Goal: Book appointment/travel/reservation

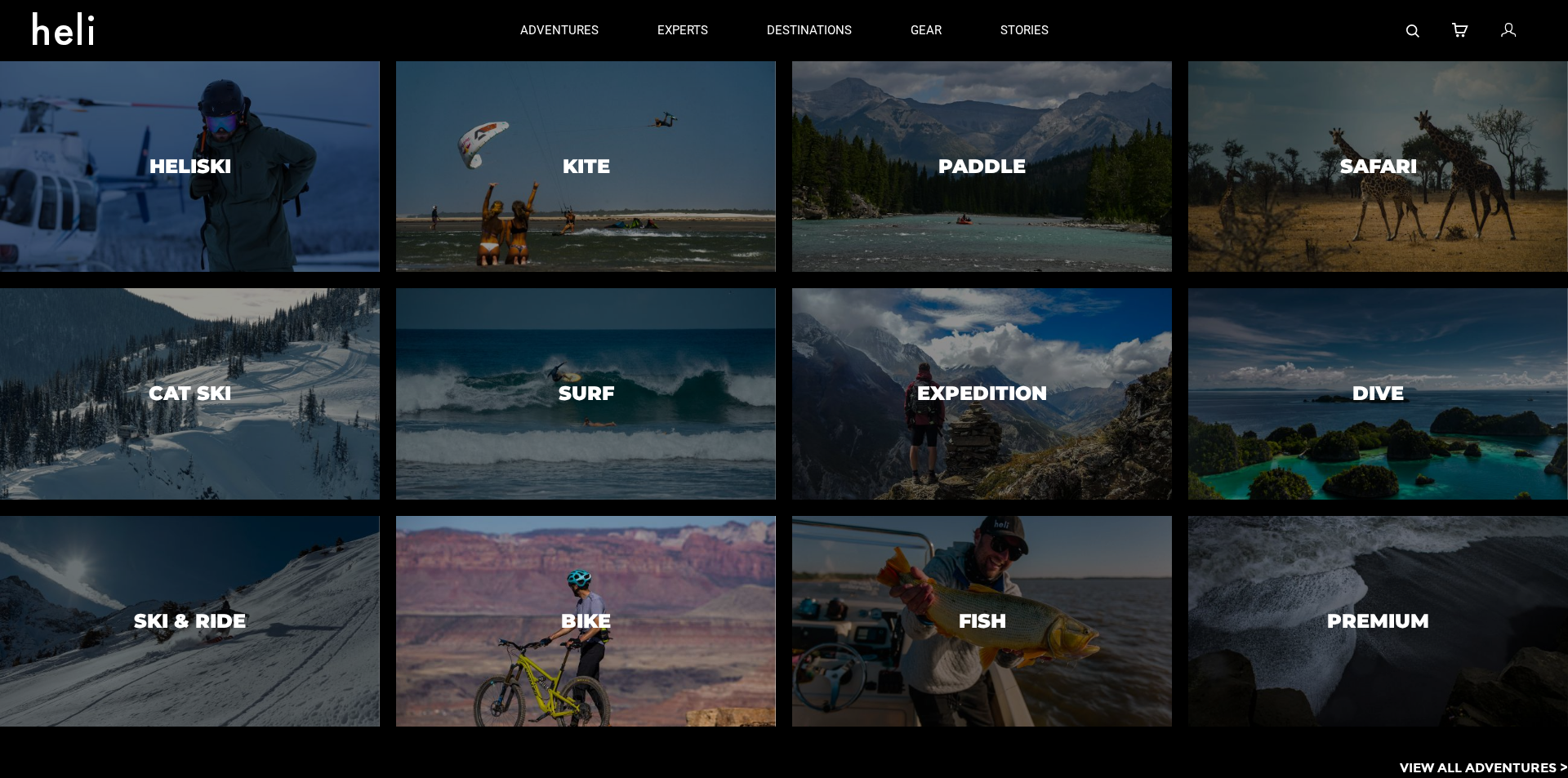
click at [575, 621] on h3 "Bike" at bounding box center [586, 621] width 50 height 21
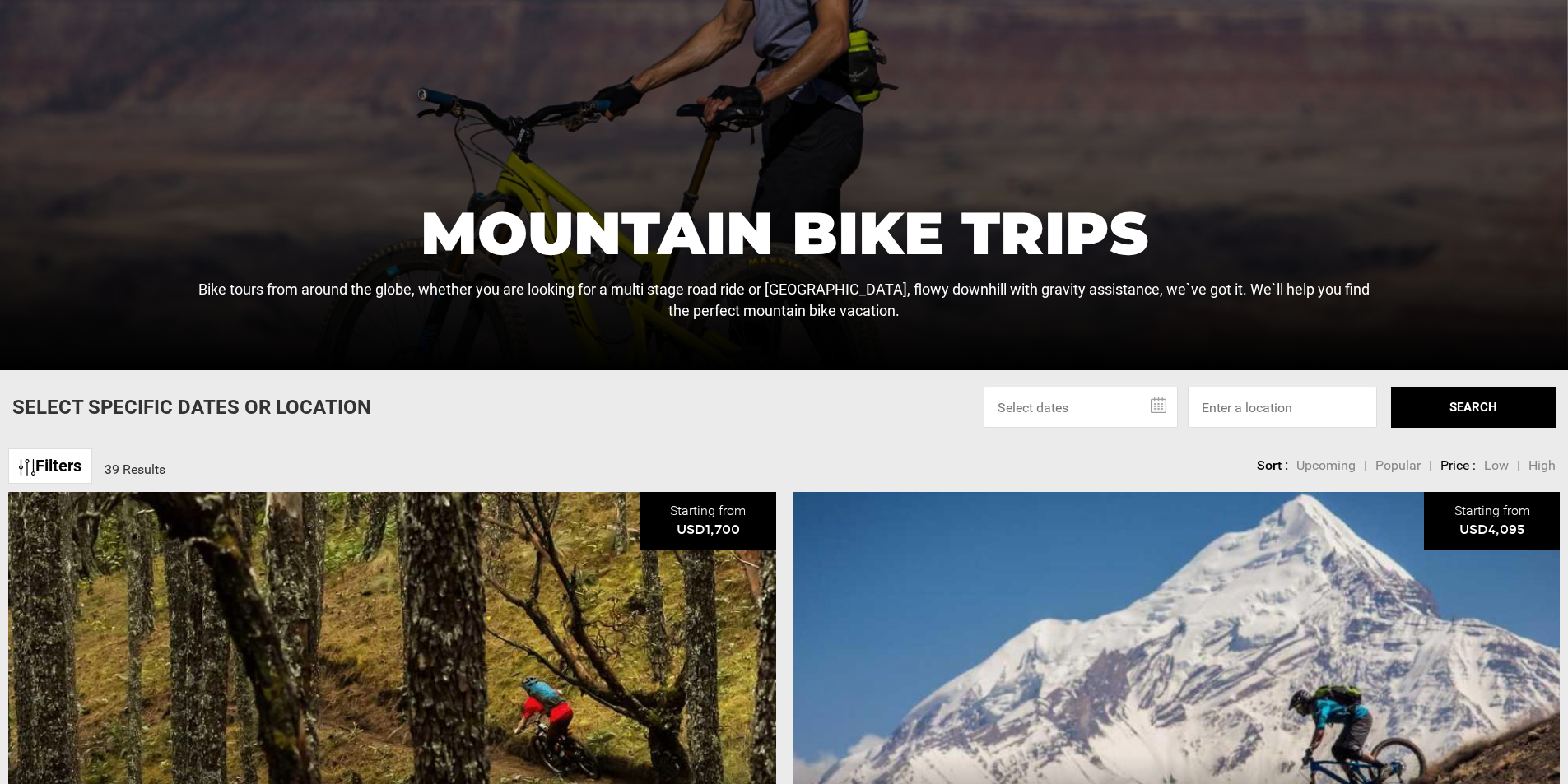
scroll to position [329, 0]
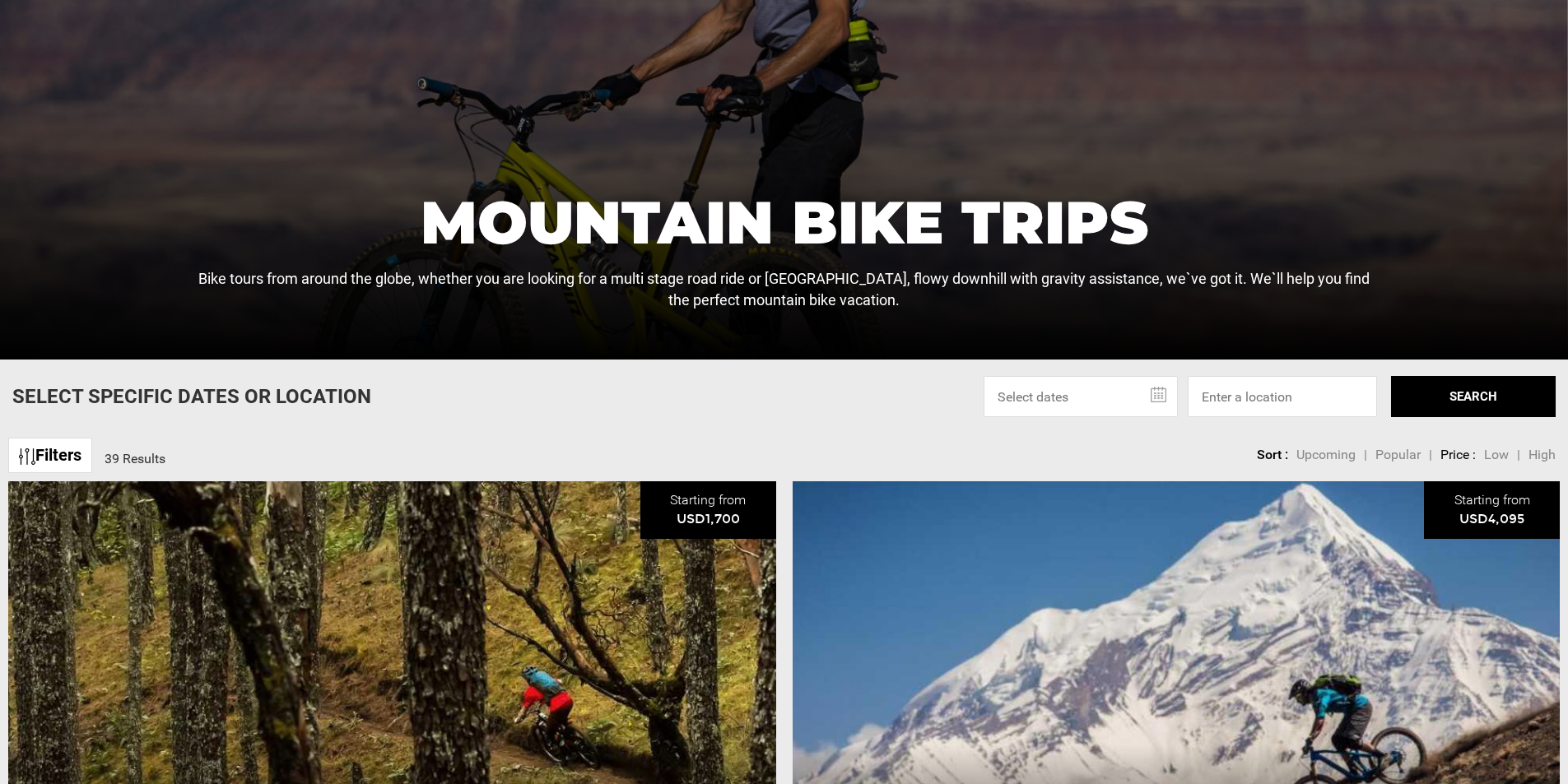
click at [1128, 397] on input "text" at bounding box center [1080, 397] width 194 height 41
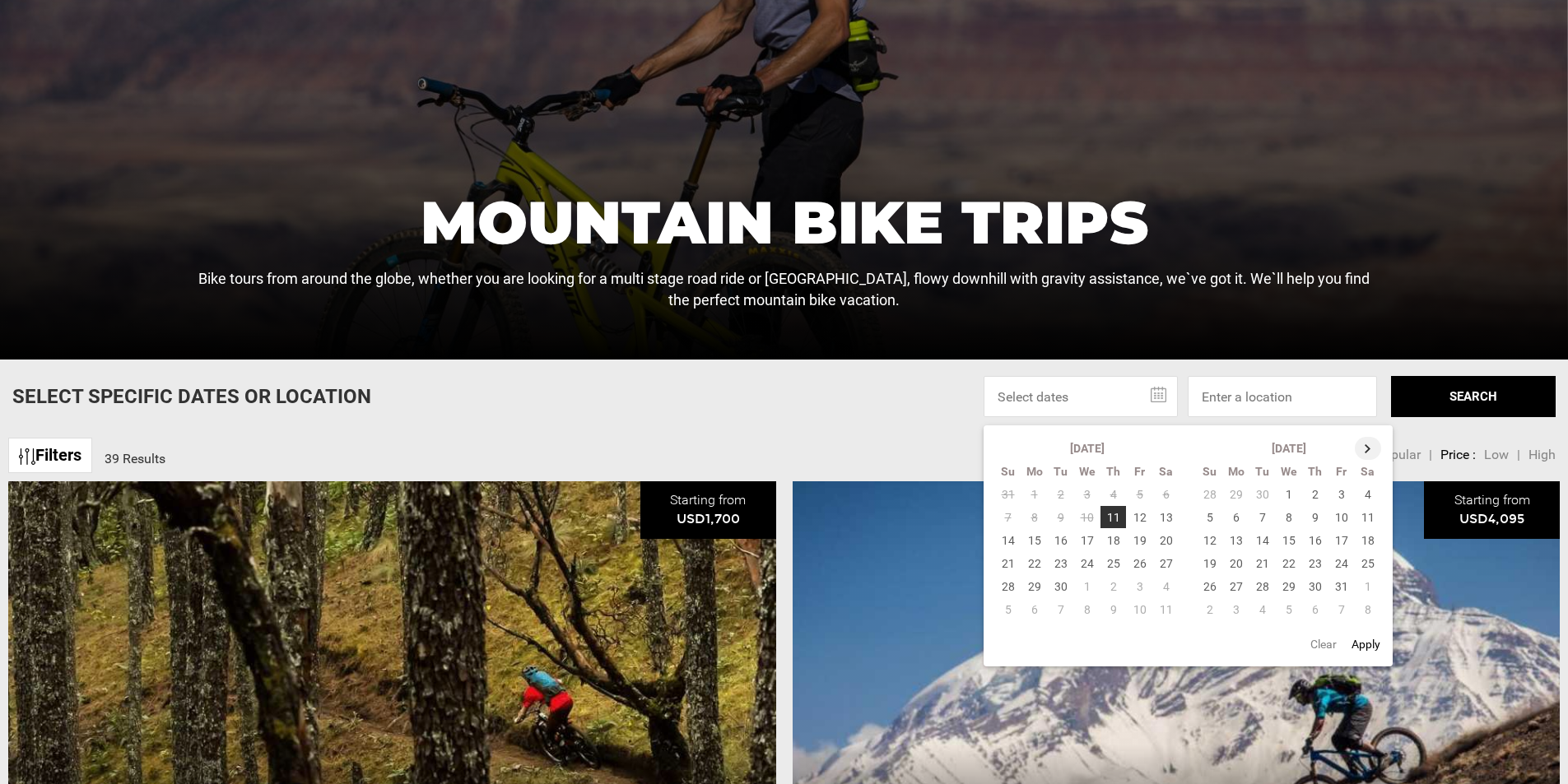
click at [1369, 447] on th at bounding box center [1368, 447] width 26 height 23
click at [1369, 447] on th at bounding box center [1369, 447] width 26 height 23
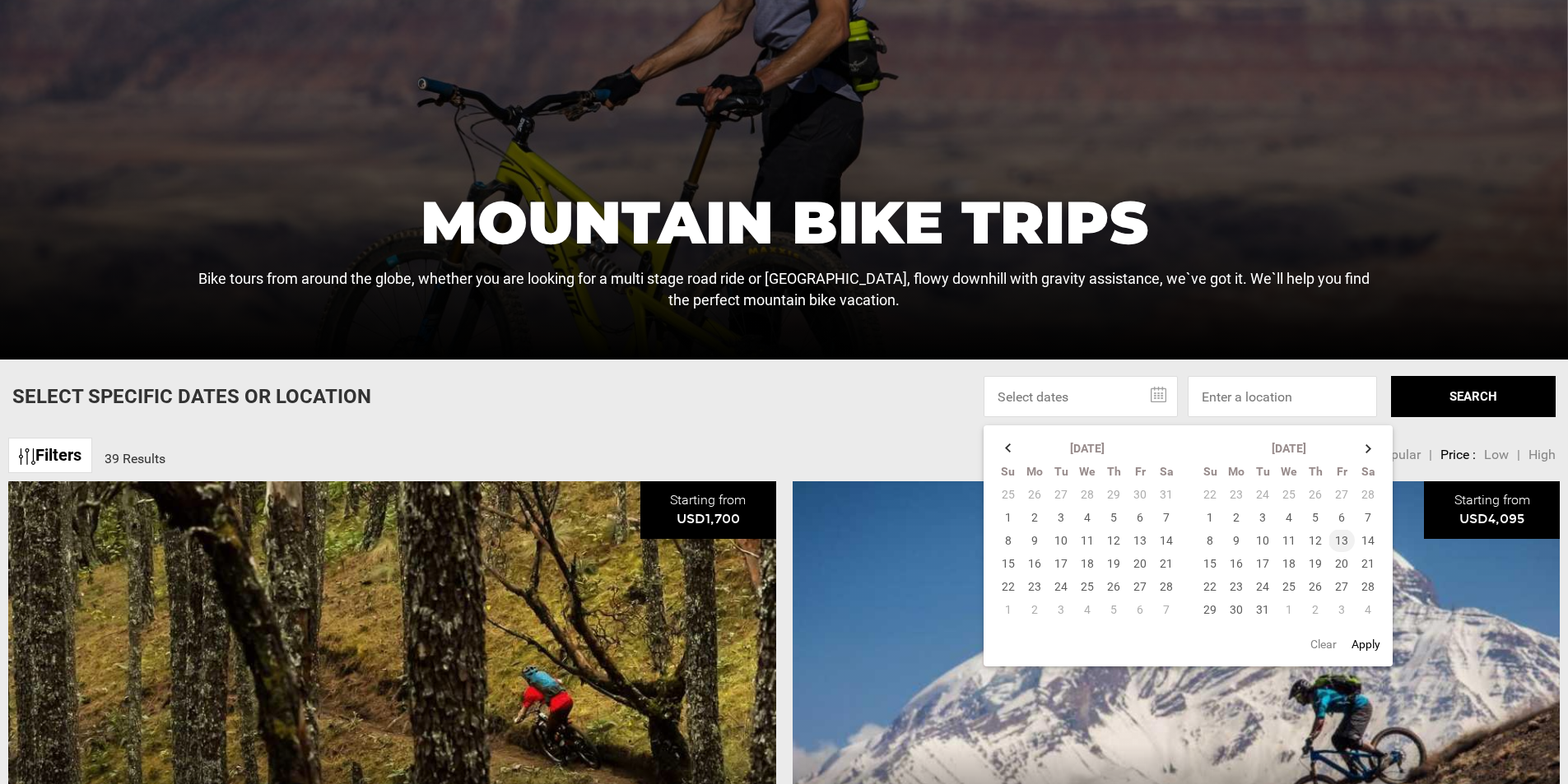
click at [1337, 535] on td "13" at bounding box center [1341, 540] width 26 height 23
click at [1368, 559] on td "21" at bounding box center [1368, 563] width 27 height 23
click at [1356, 653] on button "Apply" at bounding box center [1366, 644] width 39 height 30
type input "[DATE] - [DATE]"
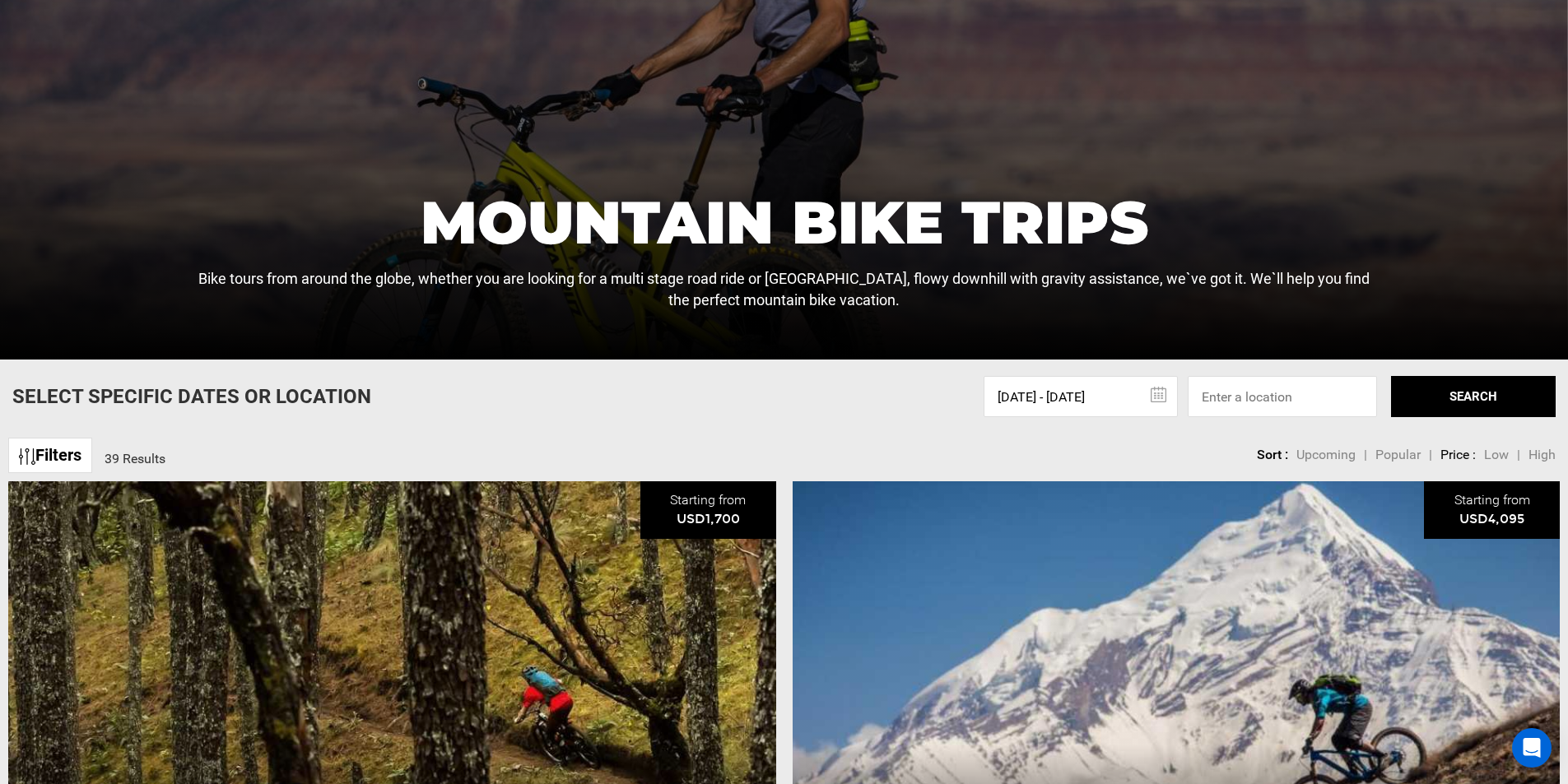
click at [1456, 394] on button "SEARCH" at bounding box center [1474, 397] width 165 height 41
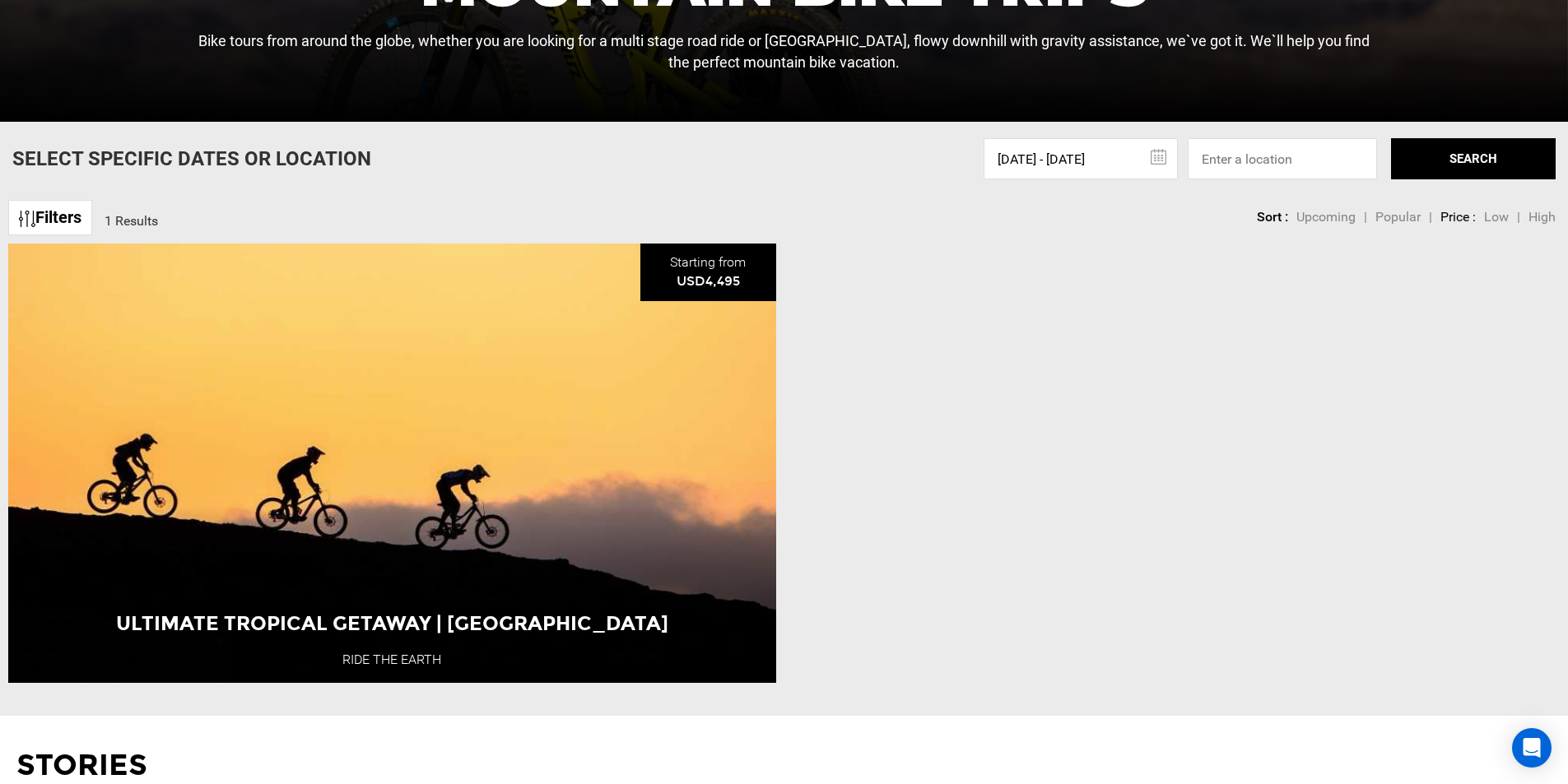
scroll to position [576, 0]
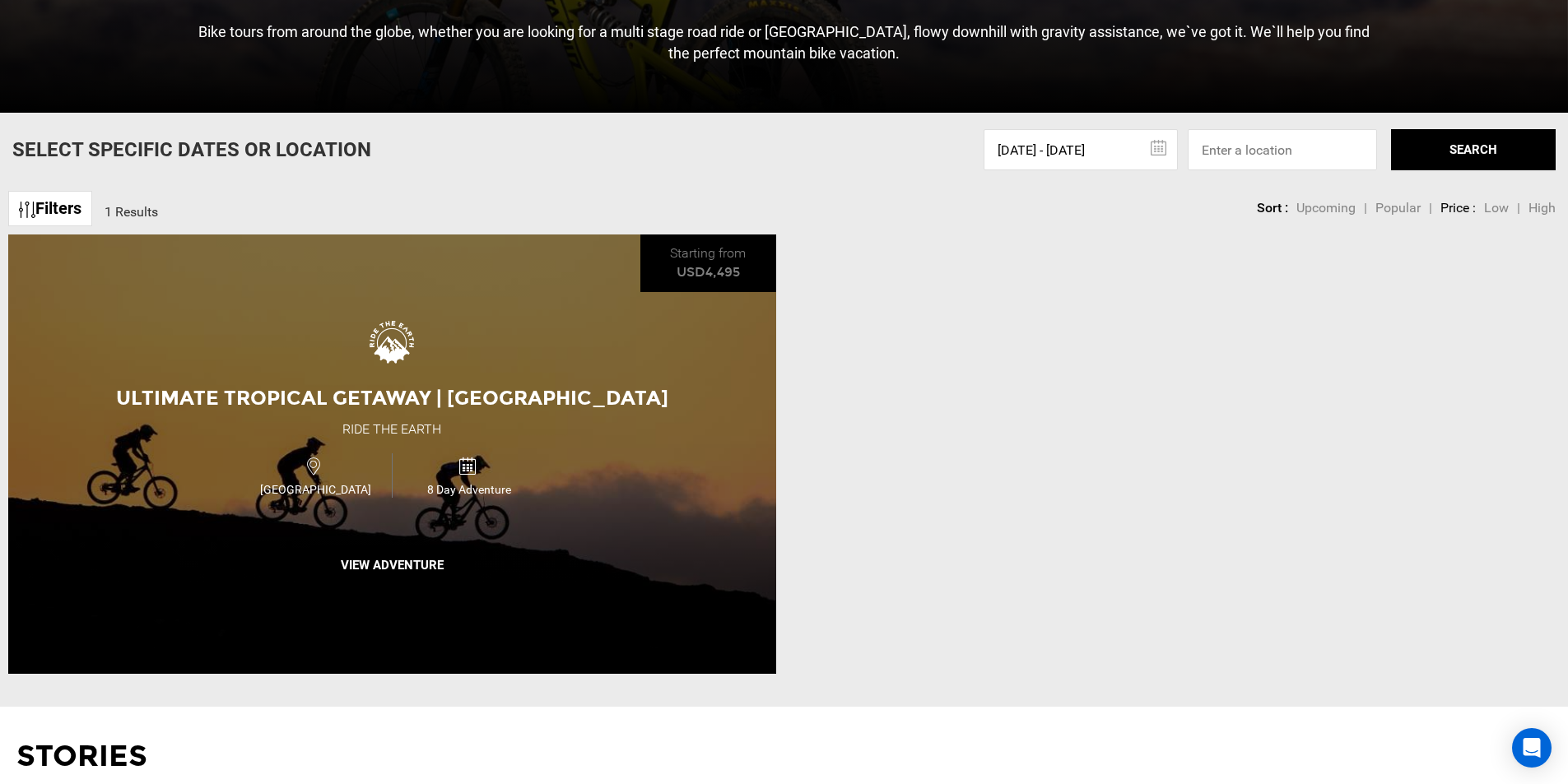
click at [526, 380] on div "Ultimate Tropical Getaway | [GEOGRAPHIC_DATA] Ride the Earth [GEOGRAPHIC_DATA] …" at bounding box center [392, 454] width 768 height 438
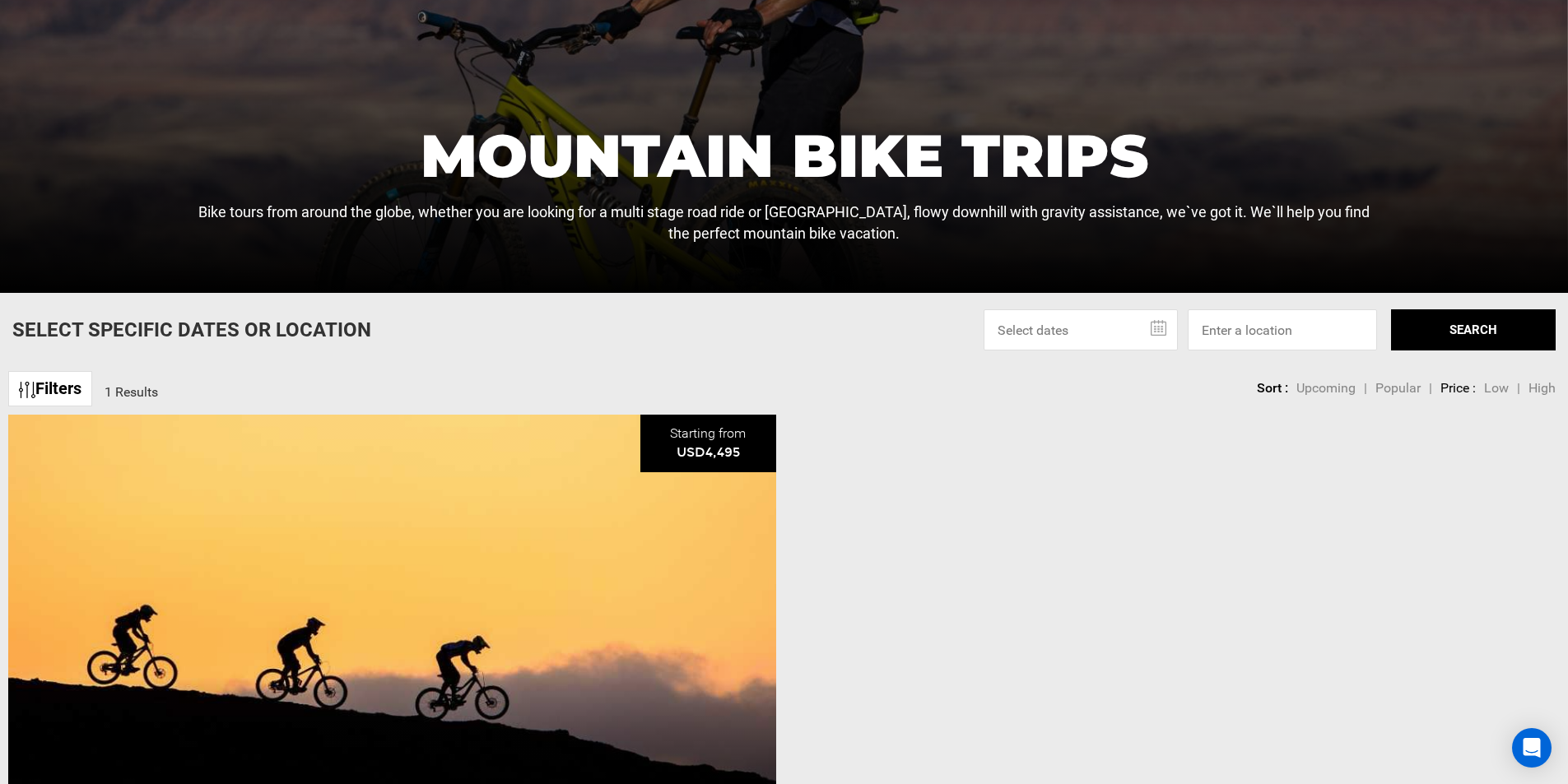
scroll to position [494, 0]
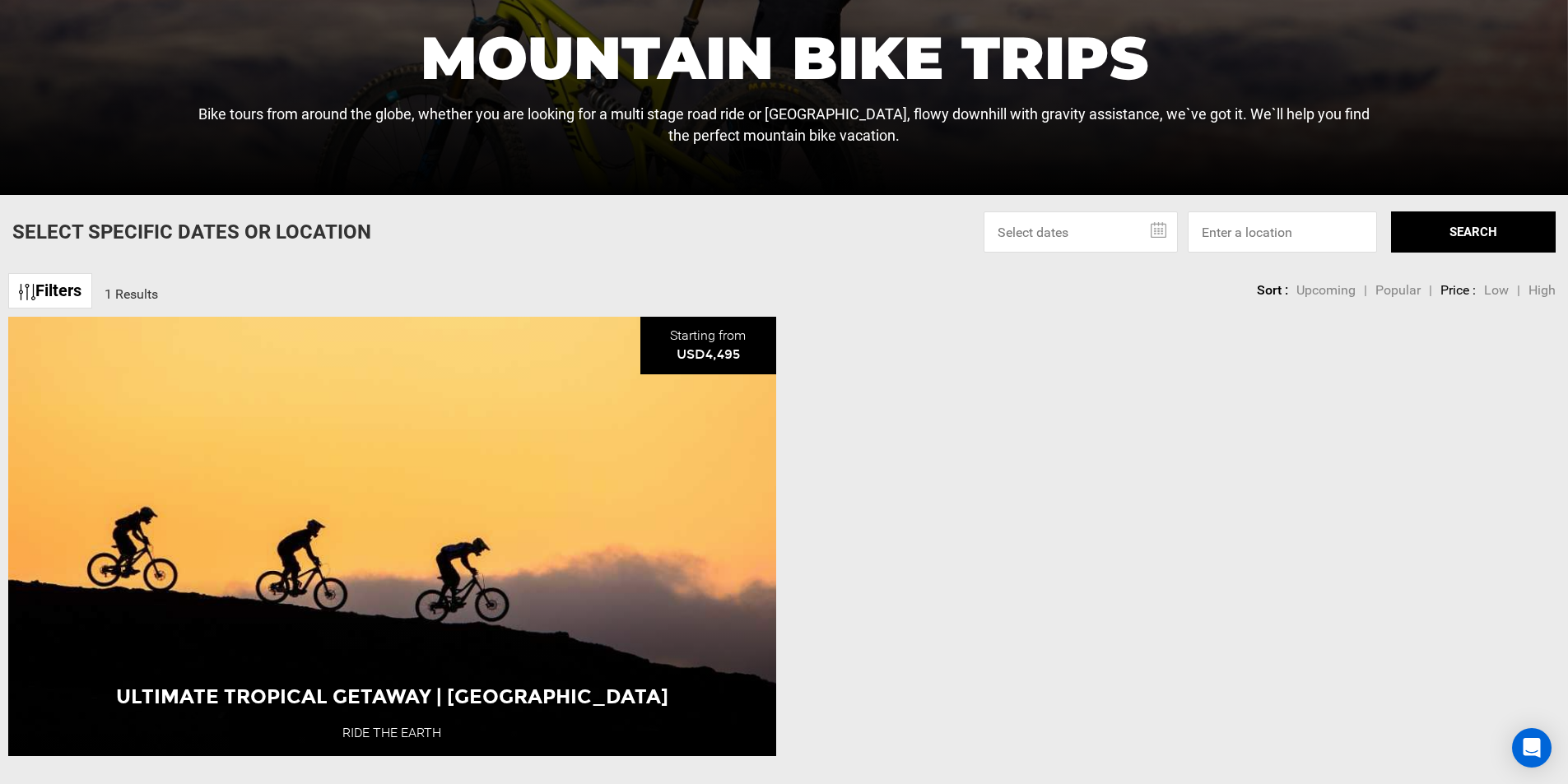
click at [44, 299] on link "Filters" at bounding box center [50, 290] width 84 height 35
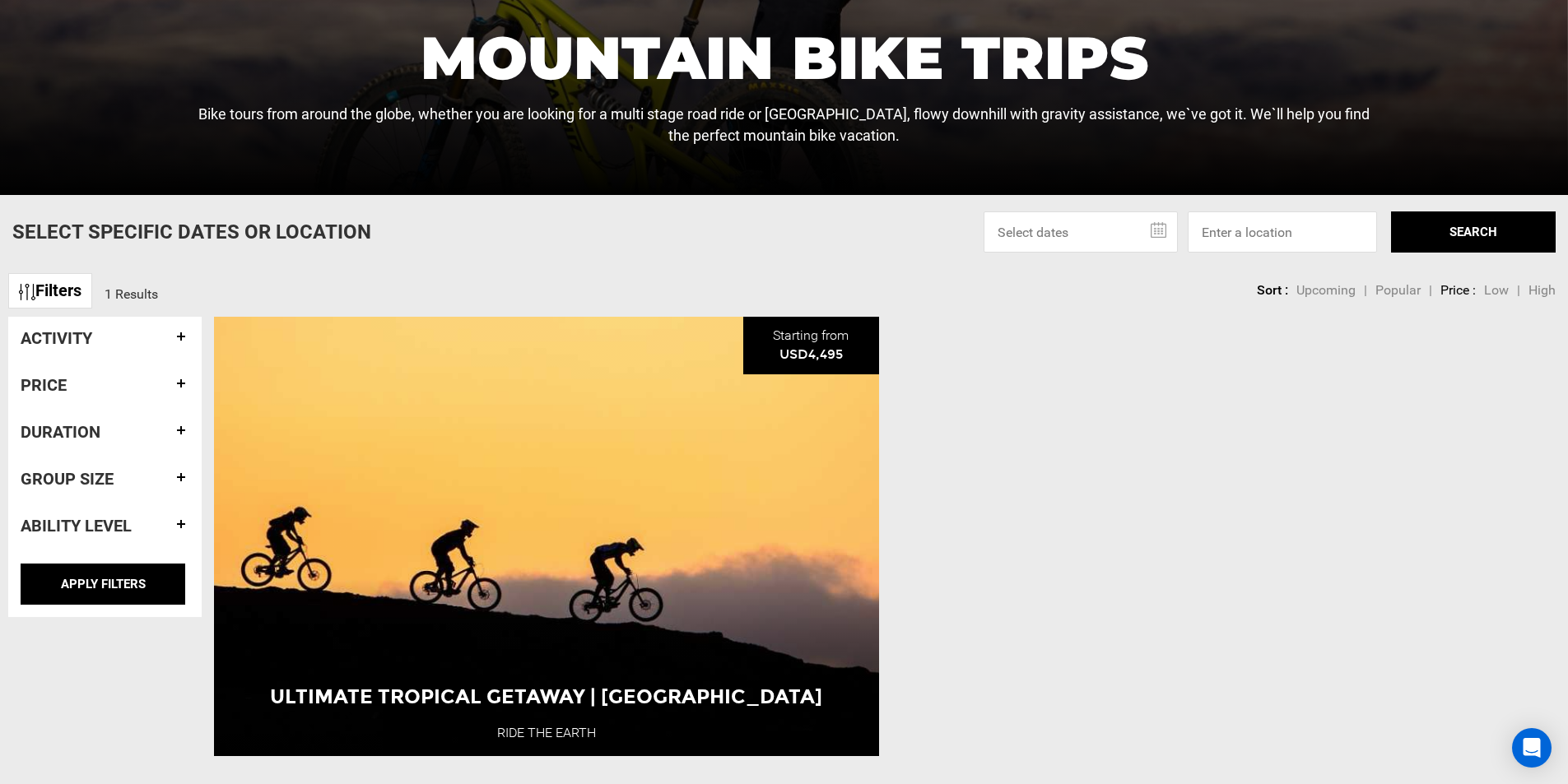
click at [282, 258] on app-activity-stories-banner "Stories" at bounding box center [784, 261] width 1568 height 1385
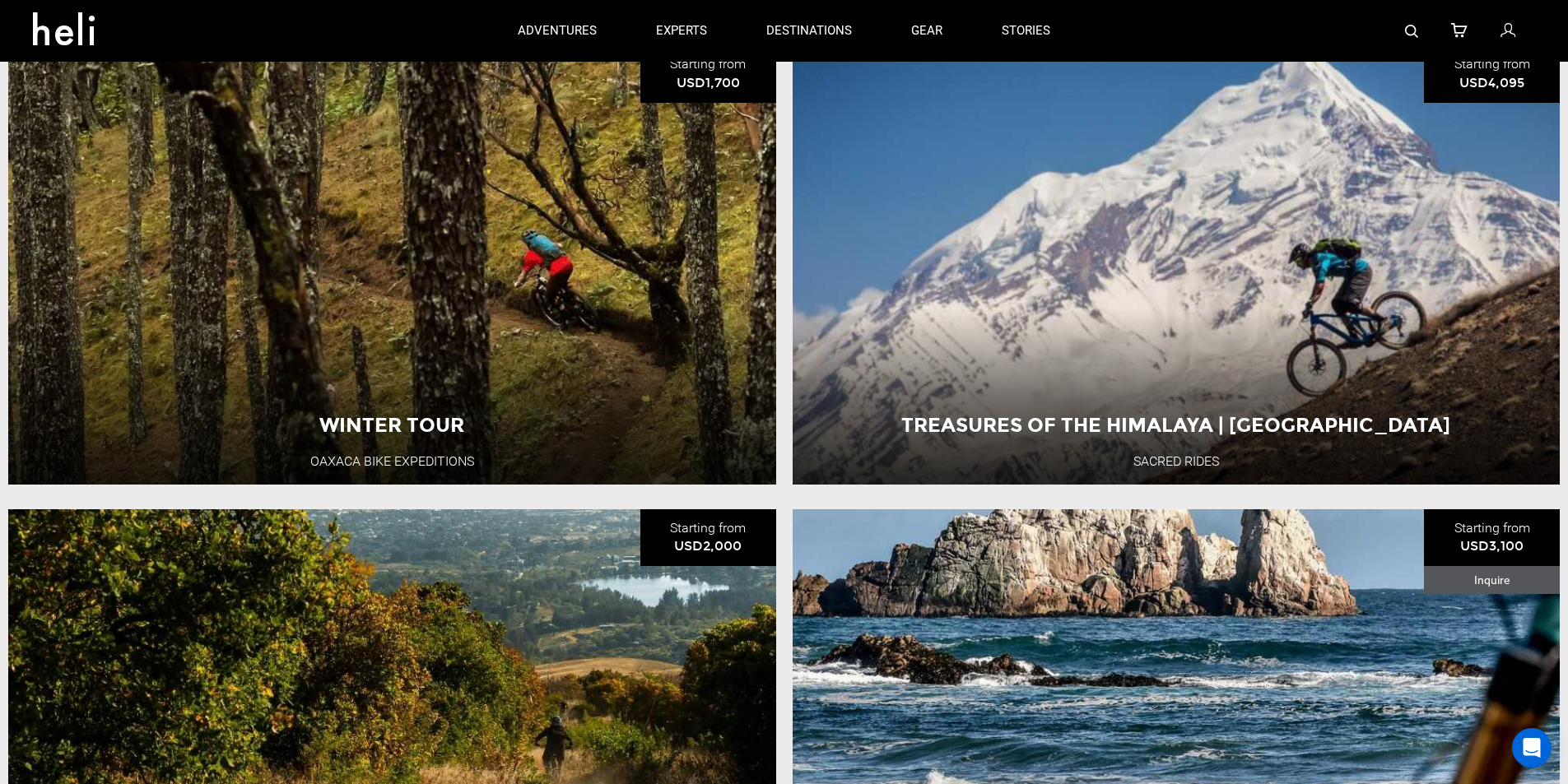
scroll to position [739, 0]
